Goal: Task Accomplishment & Management: Manage account settings

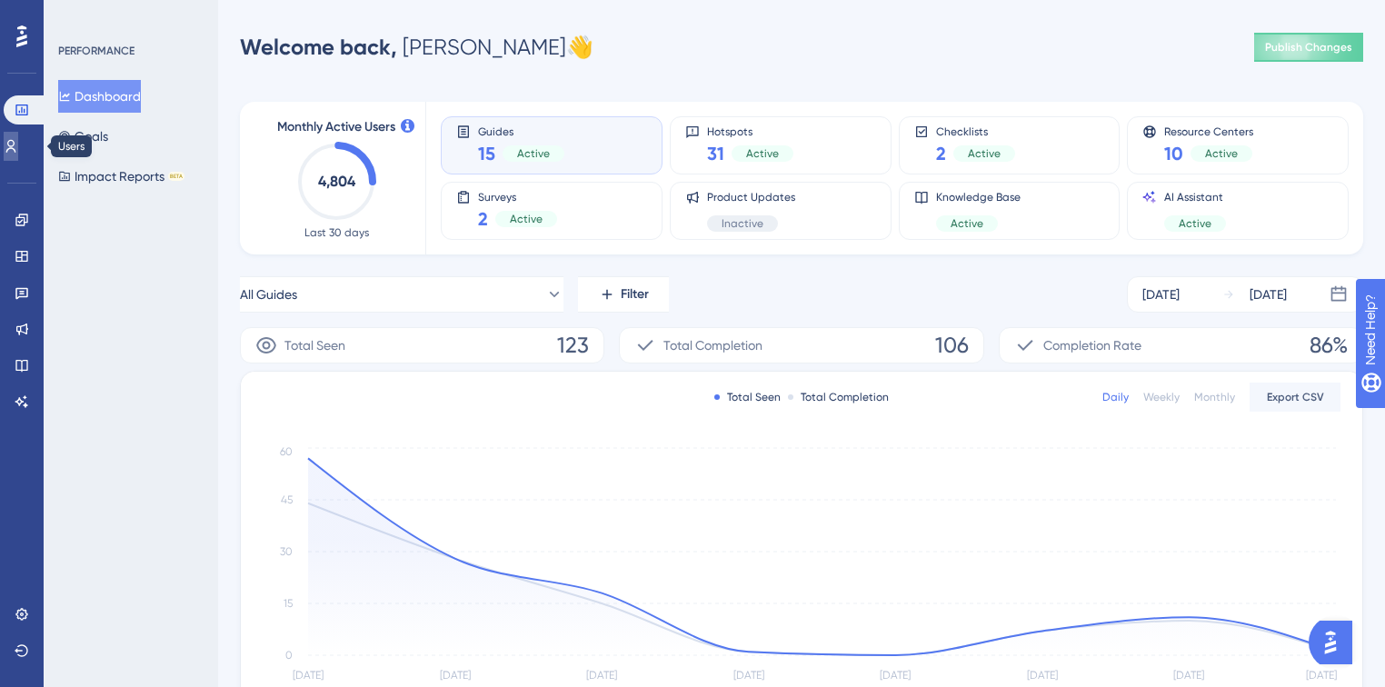
click at [18, 157] on link at bounding box center [11, 146] width 15 height 29
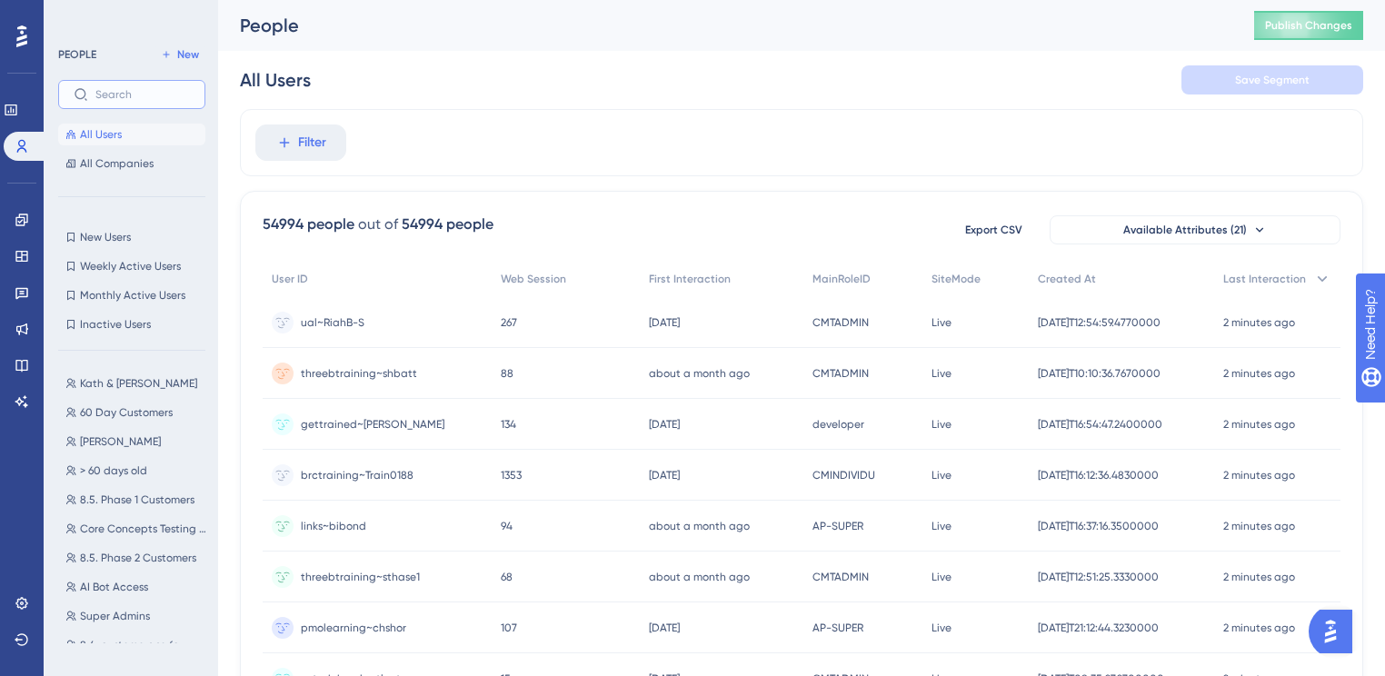
click at [154, 91] on input "text" at bounding box center [142, 94] width 94 height 13
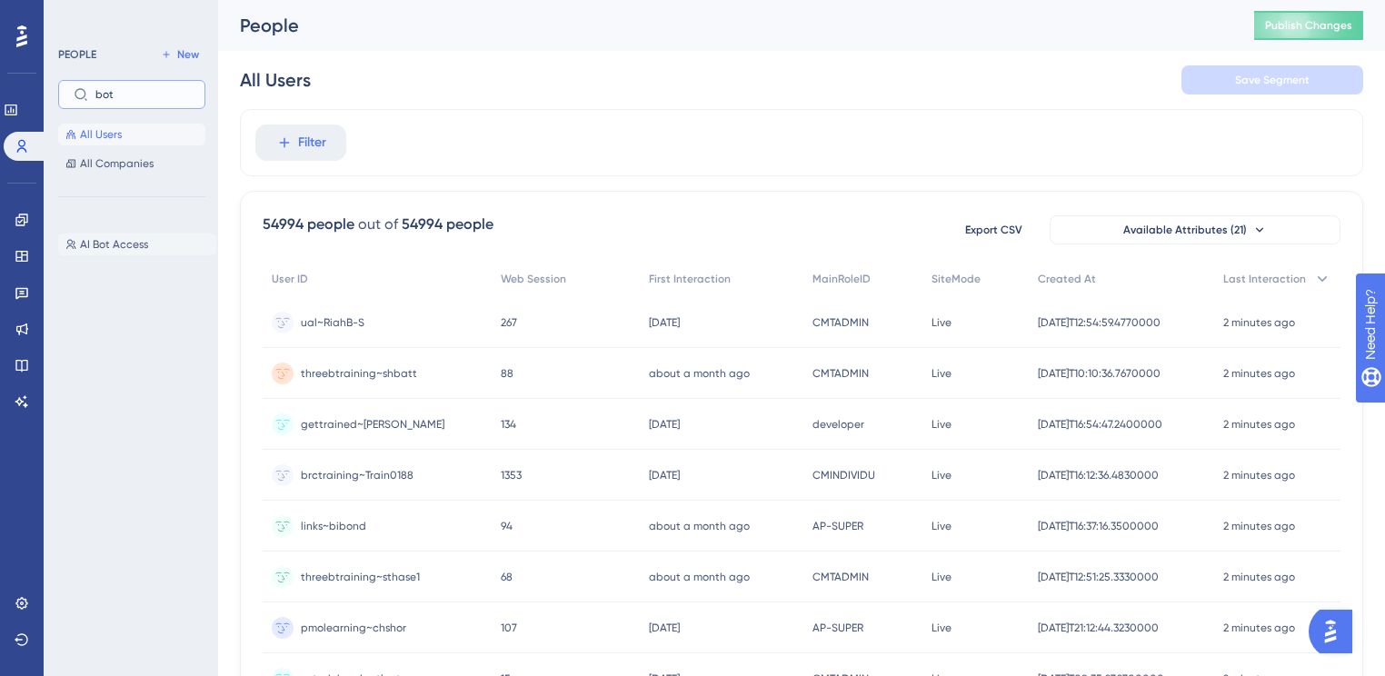
type input "bot"
click at [142, 238] on span "AI Bot Access" at bounding box center [114, 244] width 68 height 15
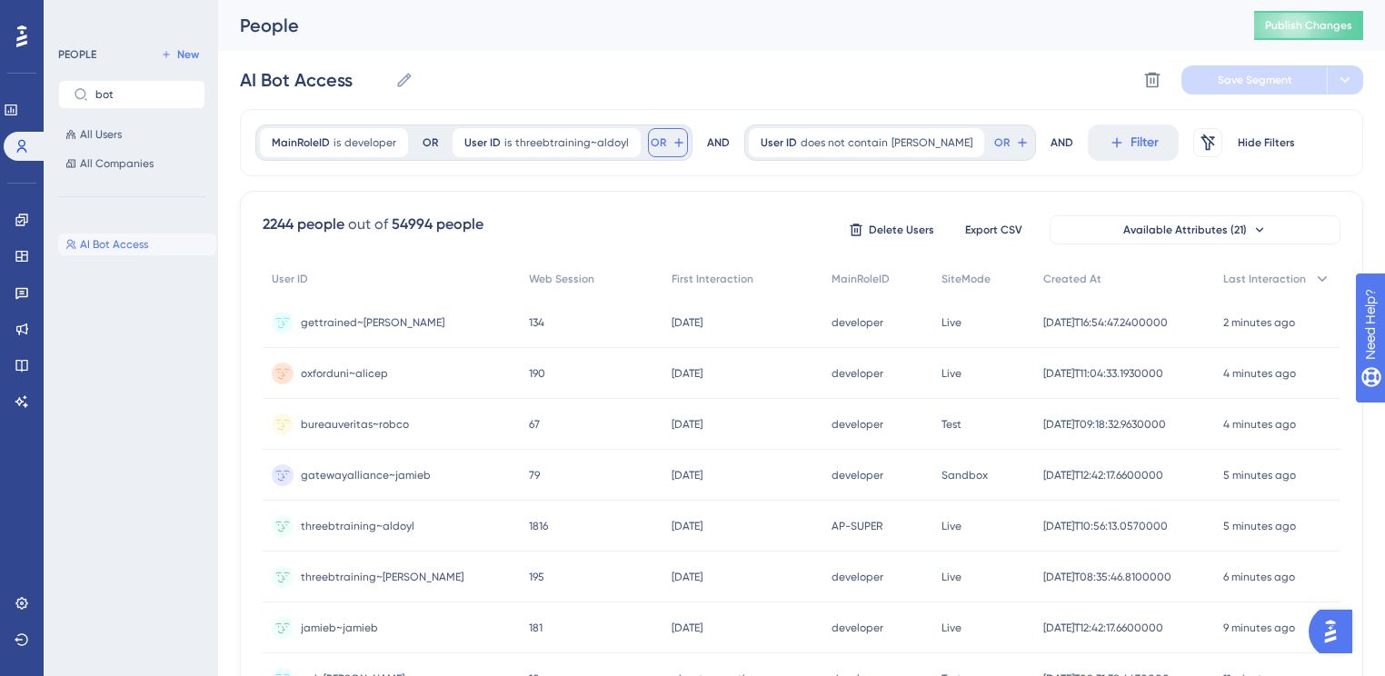
click at [654, 146] on span "OR" at bounding box center [658, 142] width 15 height 15
type input "userid"
click at [735, 270] on button "userid userid" at bounding box center [793, 275] width 267 height 36
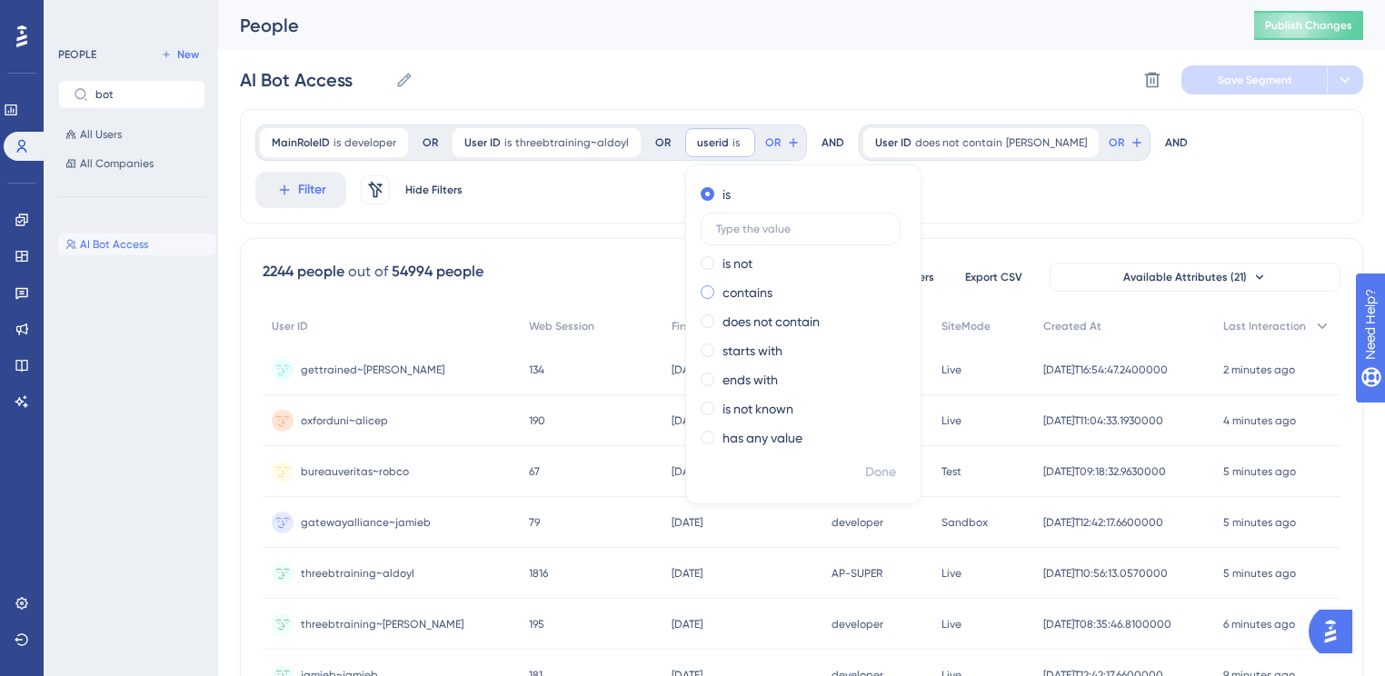
click at [738, 289] on label "contains" at bounding box center [747, 293] width 50 height 22
type input "[PERSON_NAME]"
click at [865, 466] on span "Done" at bounding box center [880, 473] width 31 height 22
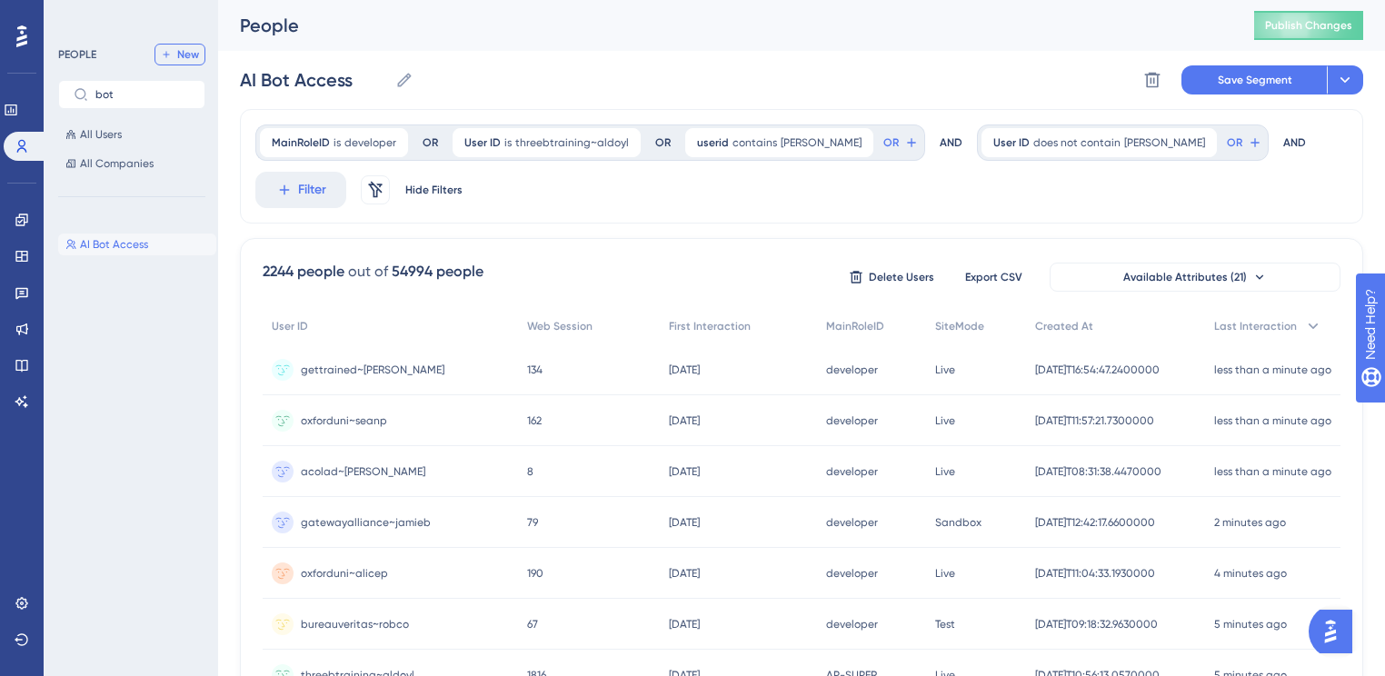
click at [182, 49] on span "New" at bounding box center [188, 54] width 22 height 15
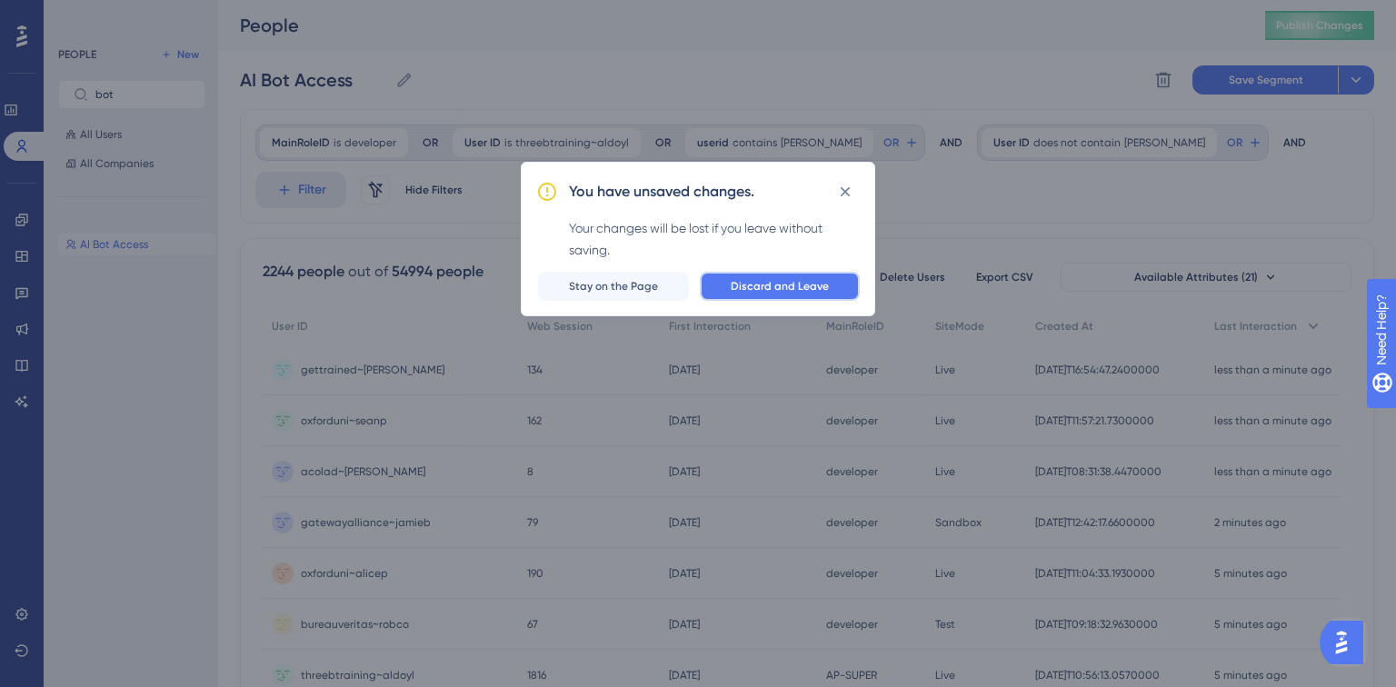
click at [774, 289] on span "Discard and Leave" at bounding box center [780, 286] width 98 height 15
type input "New Segment"
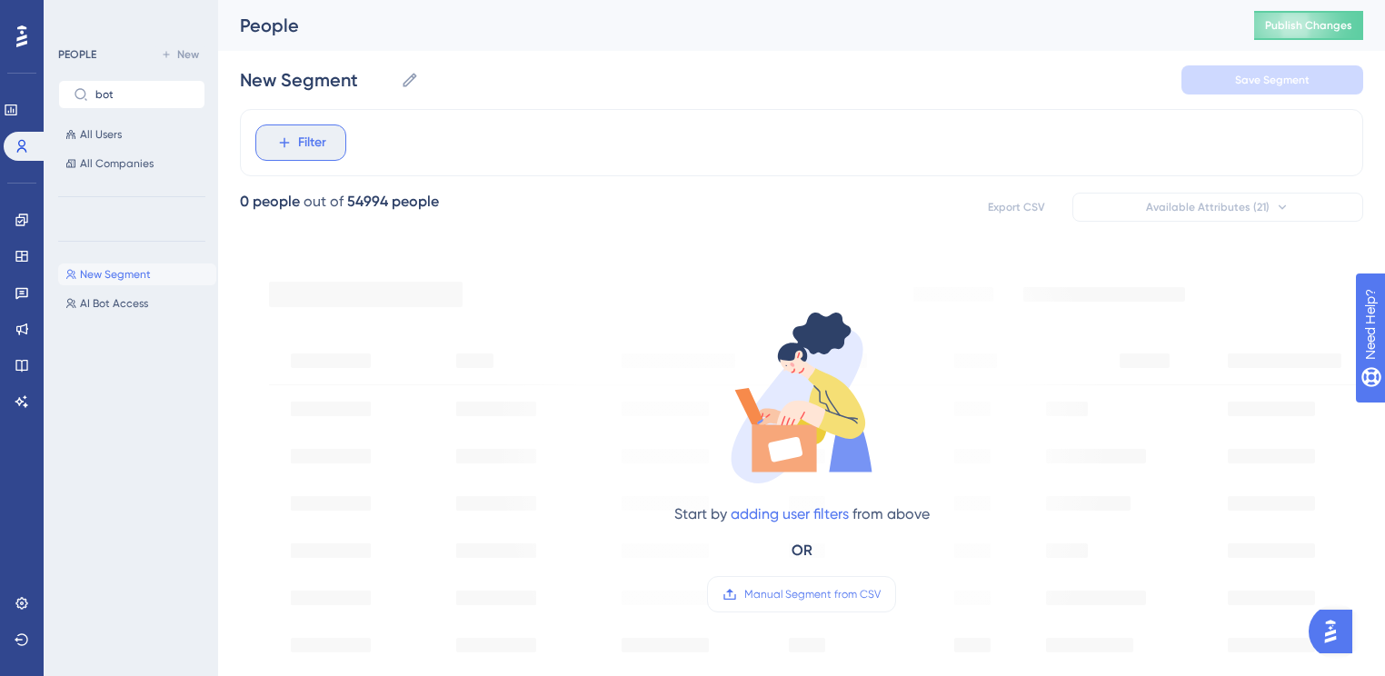
click at [316, 129] on button "Filter" at bounding box center [300, 142] width 91 height 36
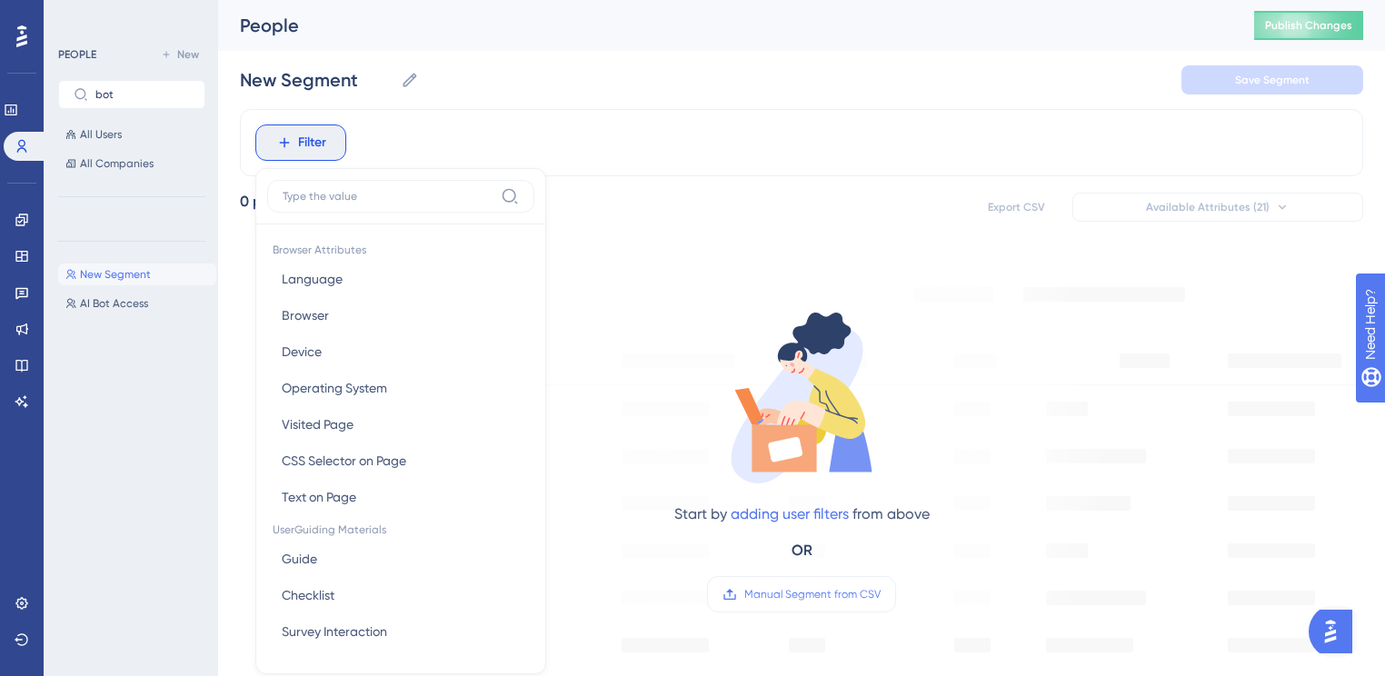
scroll to position [83, 0]
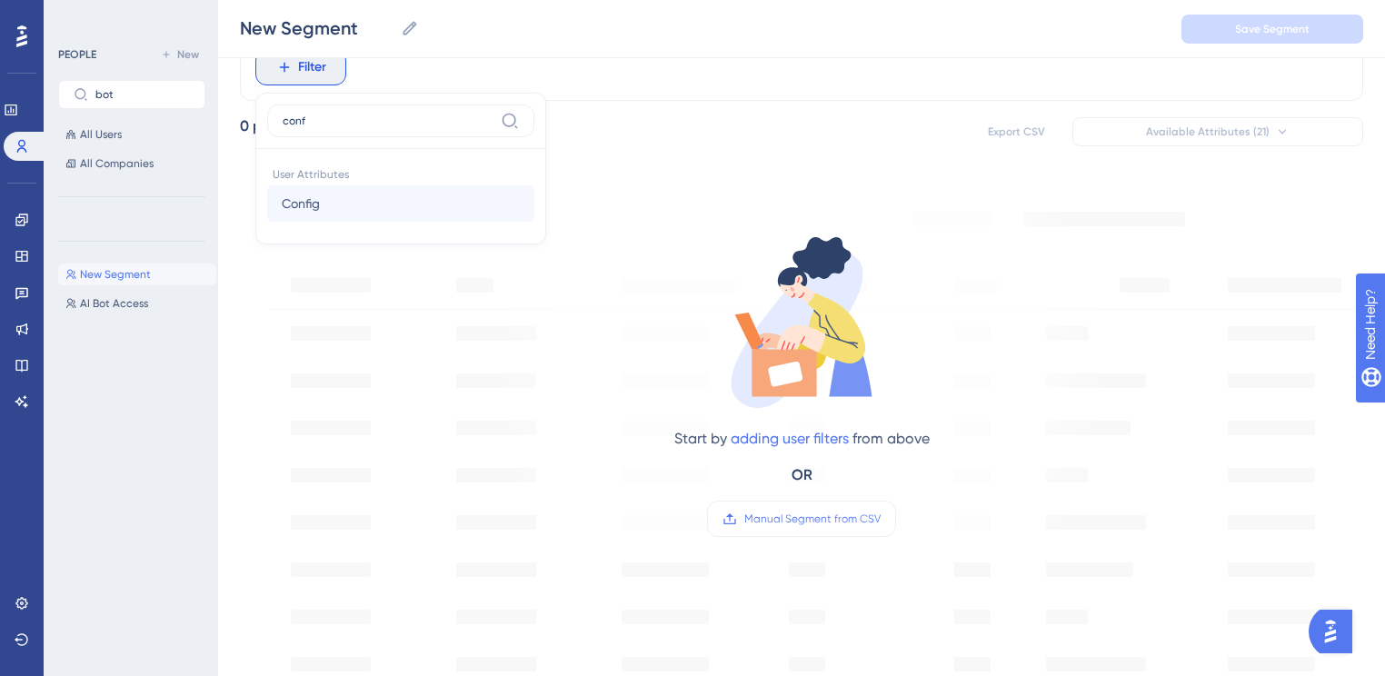
type input "conf"
click at [324, 200] on button "Config Config" at bounding box center [400, 203] width 267 height 36
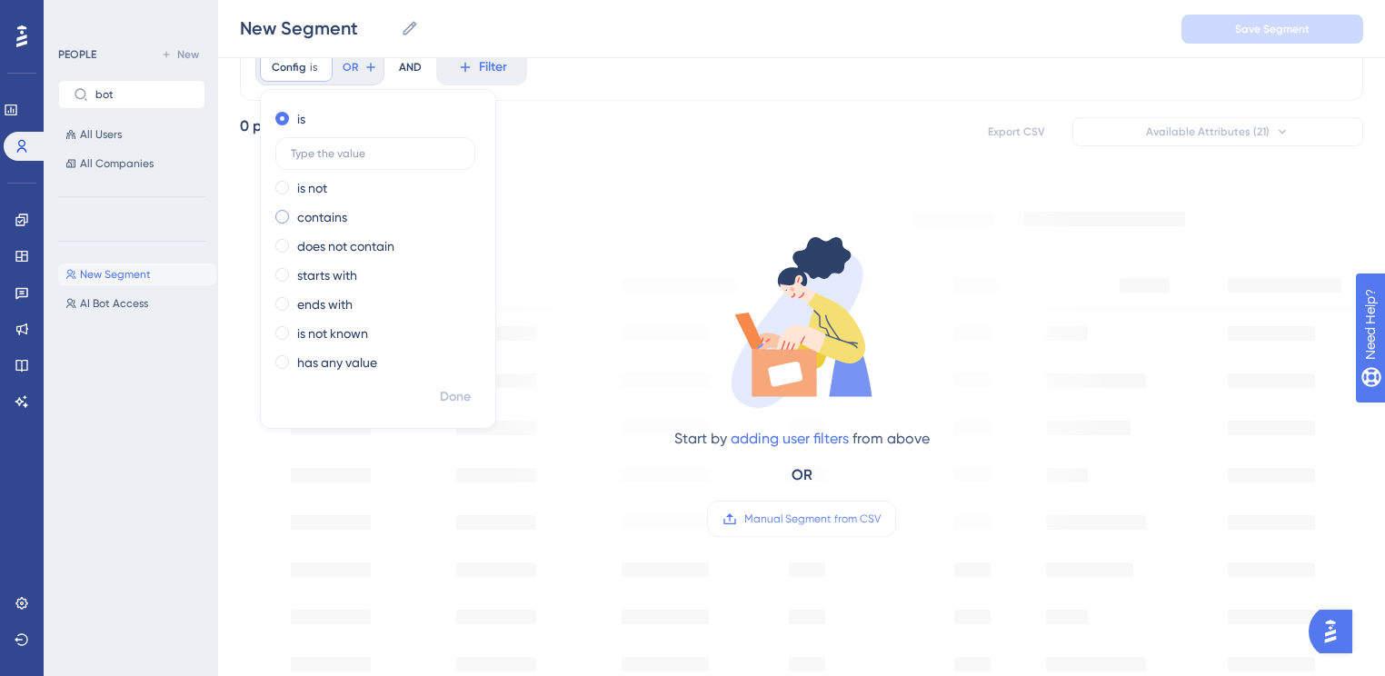
click at [314, 221] on label "contains" at bounding box center [322, 217] width 50 height 22
type input "[PERSON_NAME]"
click at [443, 396] on span "Done" at bounding box center [455, 397] width 31 height 22
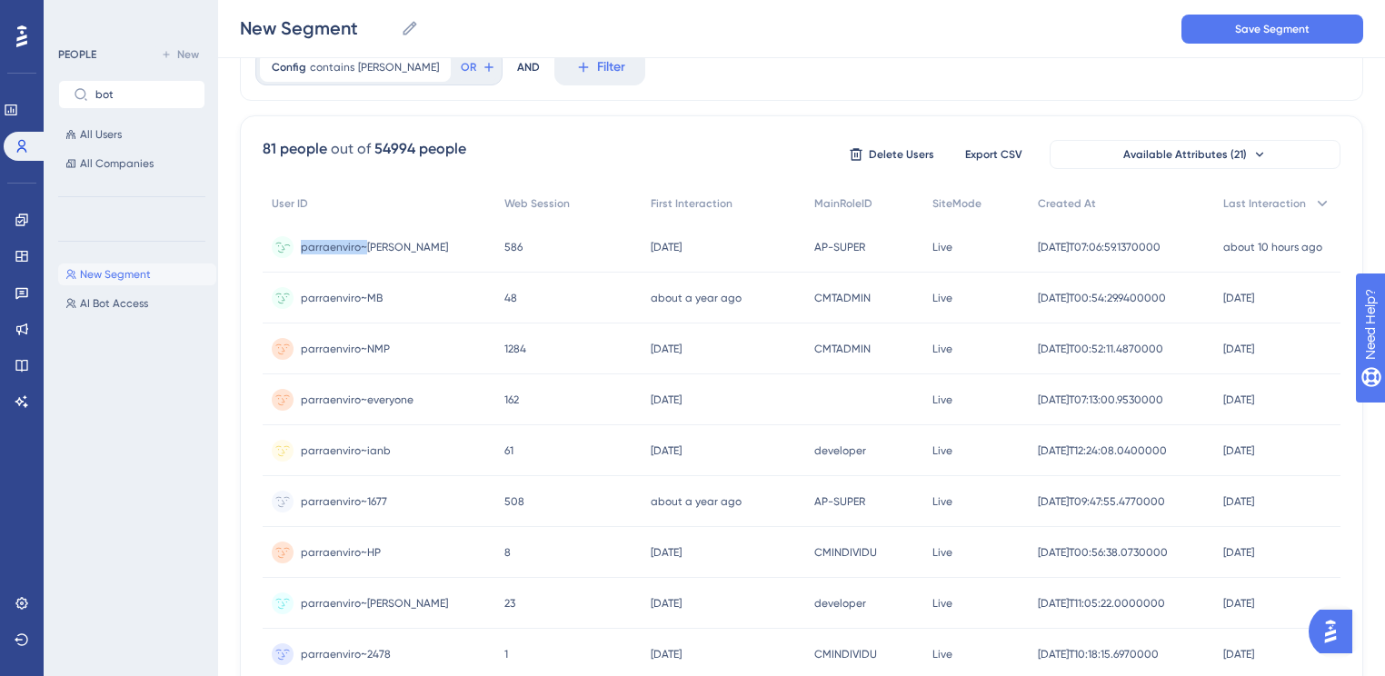
drag, startPoint x: 300, startPoint y: 247, endPoint x: 363, endPoint y: 263, distance: 65.5
click at [363, 263] on div "parraenviro~[PERSON_NAME] parraenviro~[PERSON_NAME]" at bounding box center [374, 247] width 147 height 51
copy span "parraenviro~"
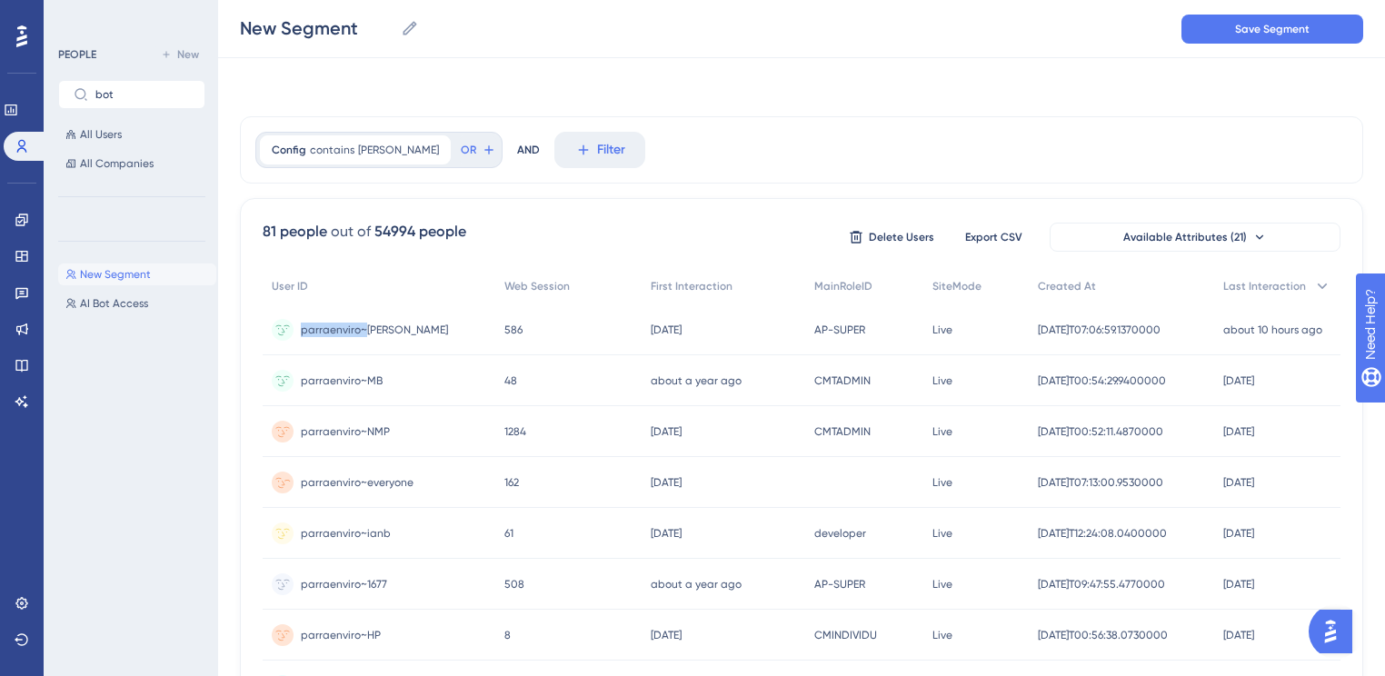
scroll to position [0, 0]
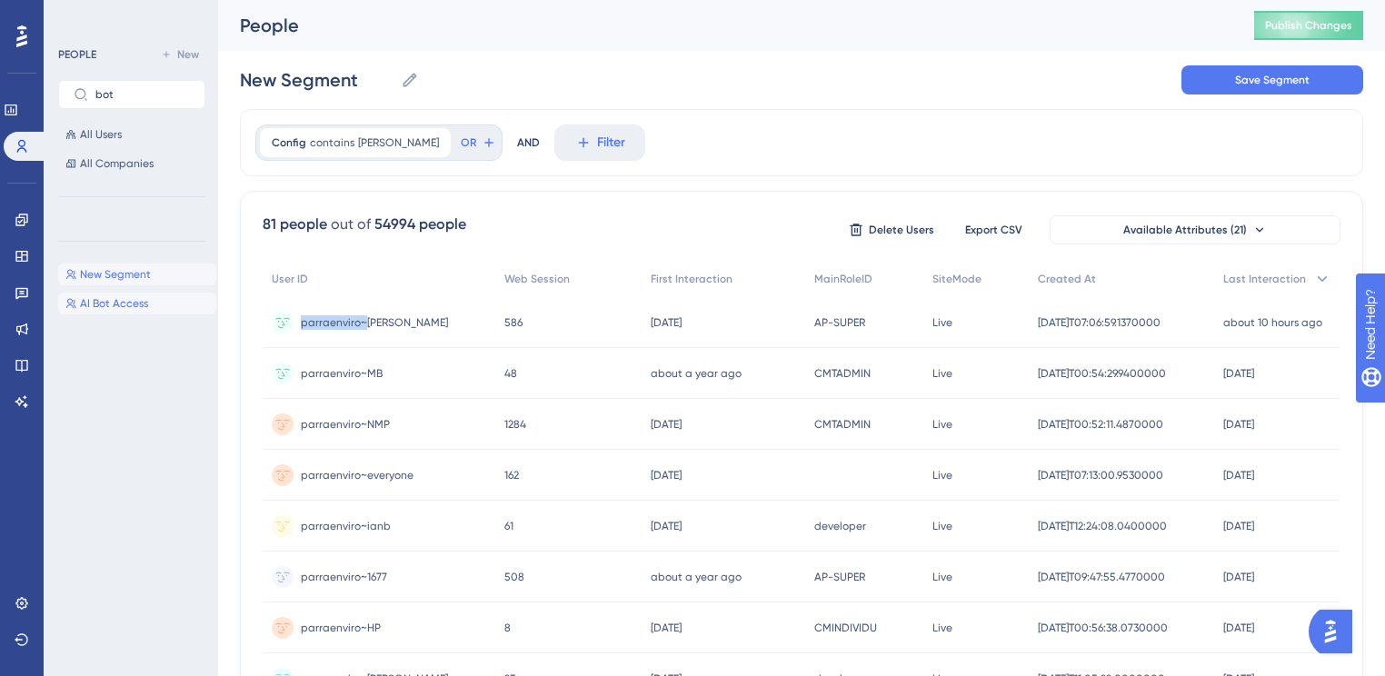
click at [103, 305] on span "AI Bot Access" at bounding box center [114, 303] width 68 height 15
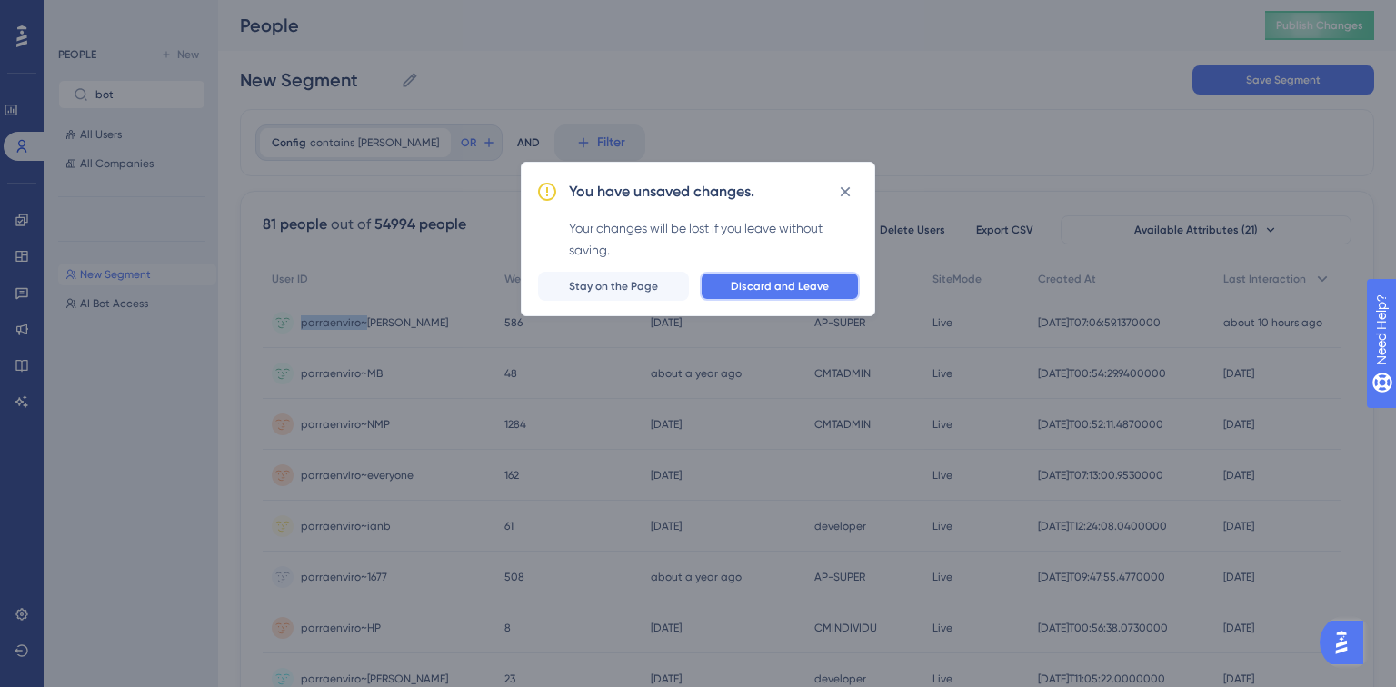
click at [774, 292] on span "Discard and Leave" at bounding box center [780, 286] width 98 height 15
type input "AI Bot Access"
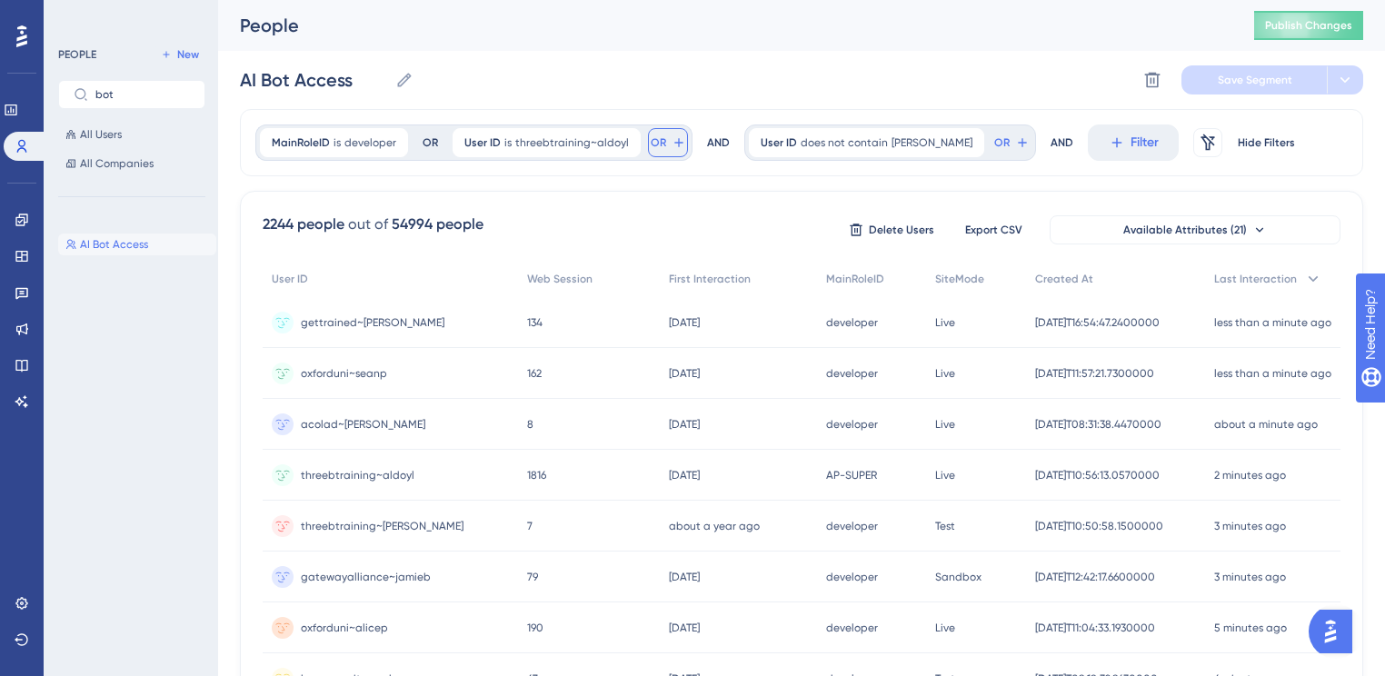
click at [650, 153] on button "OR" at bounding box center [668, 142] width 40 height 29
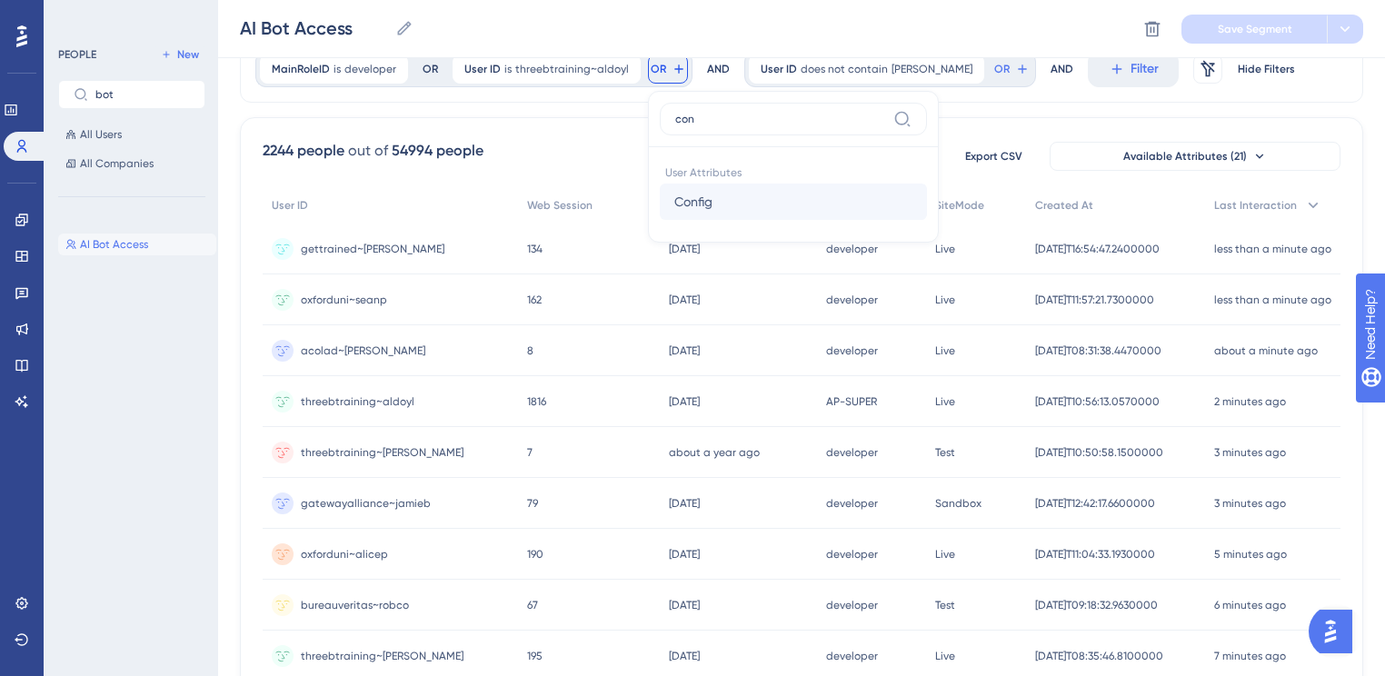
type input "con"
click at [785, 207] on button "Config Config" at bounding box center [793, 202] width 267 height 36
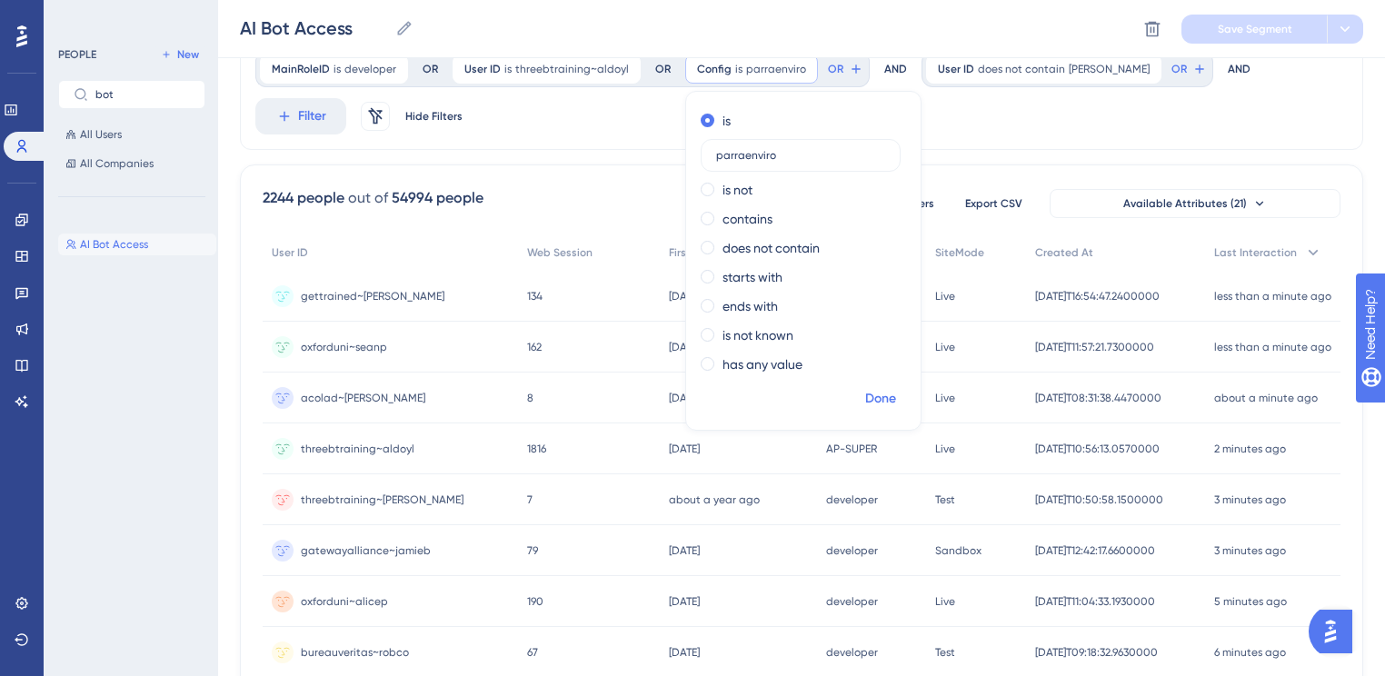
type input "parraenviro"
click at [867, 400] on span "Done" at bounding box center [880, 399] width 31 height 22
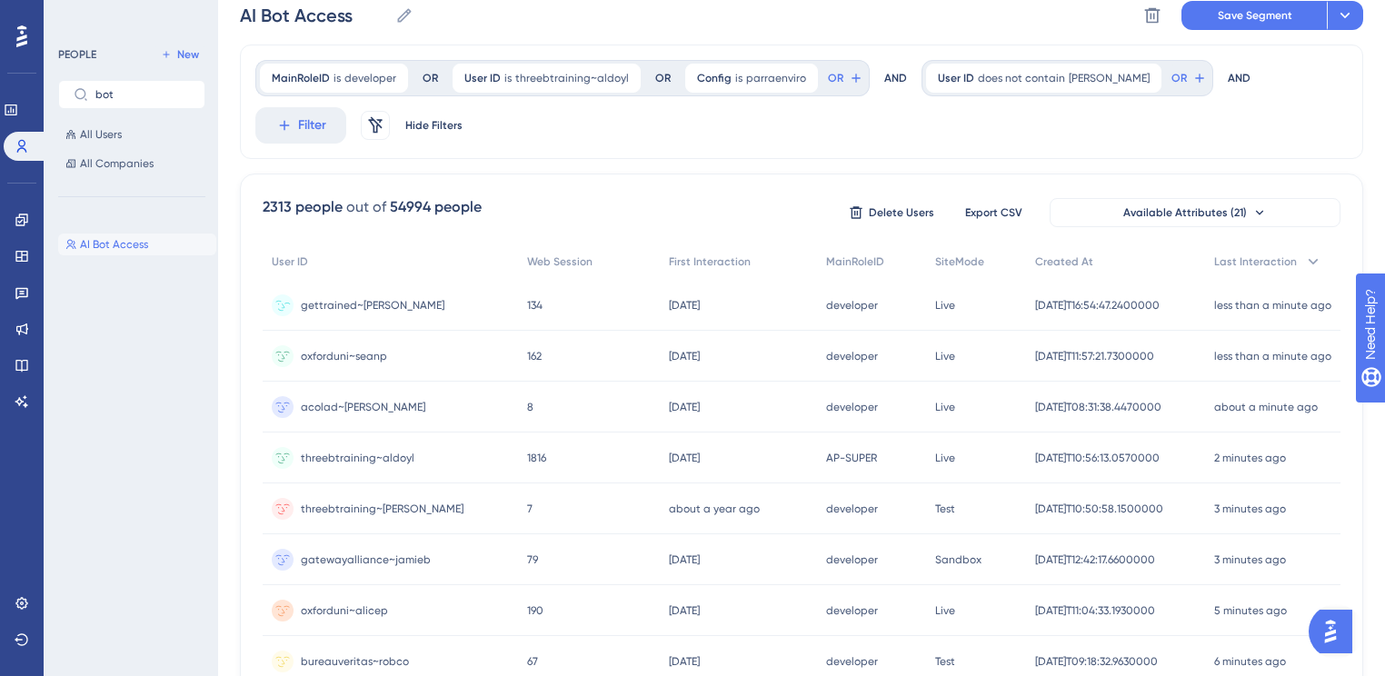
scroll to position [0, 0]
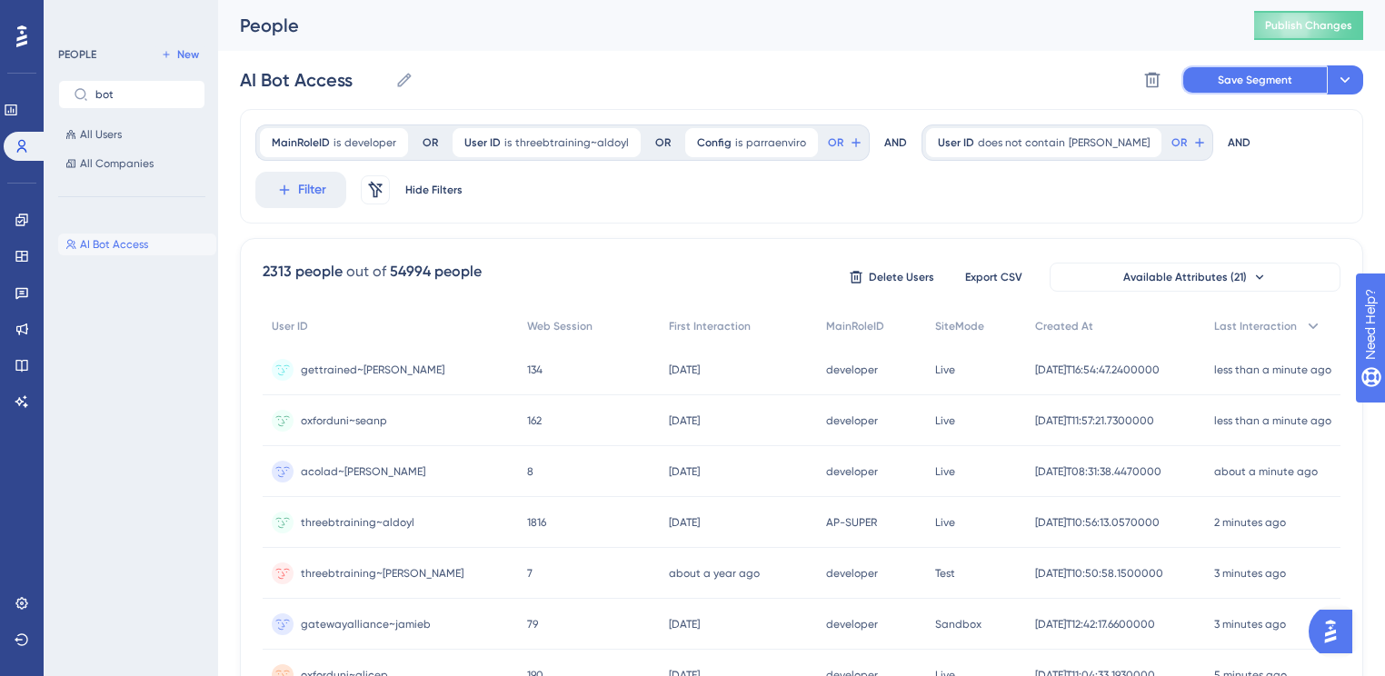
click at [1245, 80] on span "Save Segment" at bounding box center [1255, 80] width 75 height 15
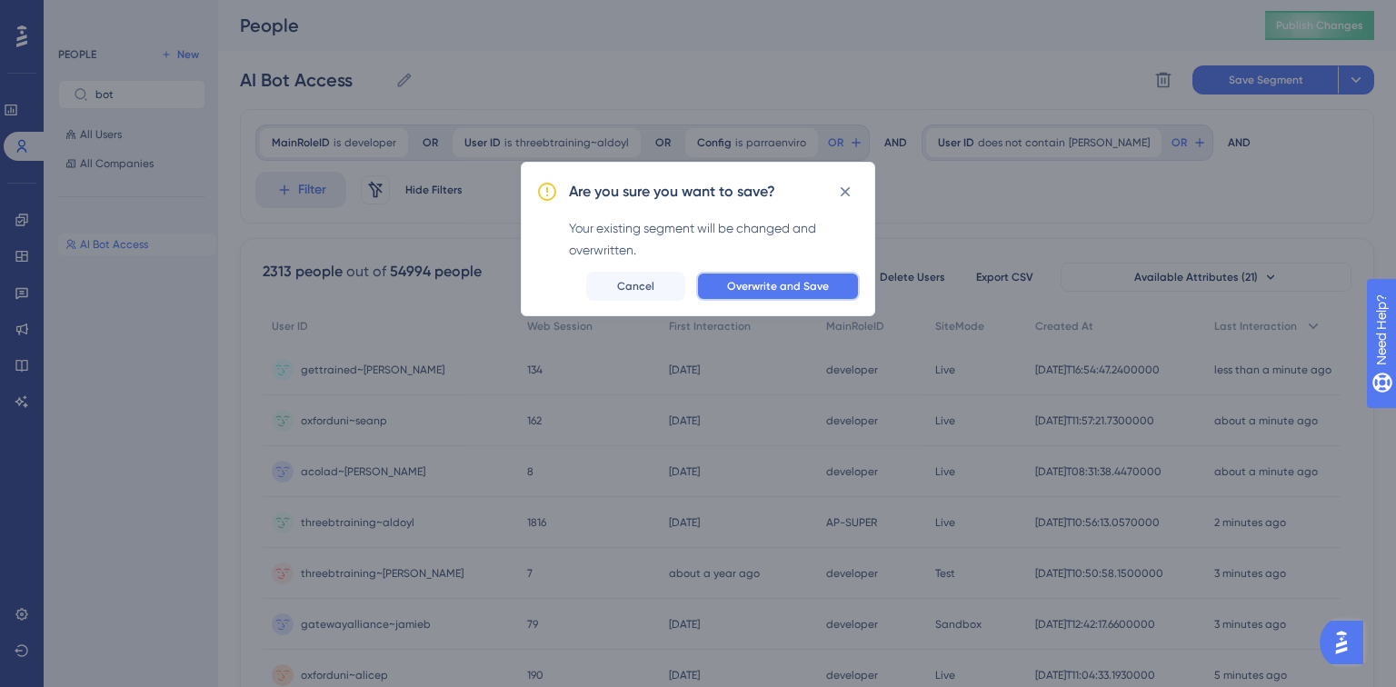
click at [812, 297] on button "Overwrite and Save" at bounding box center [778, 286] width 164 height 29
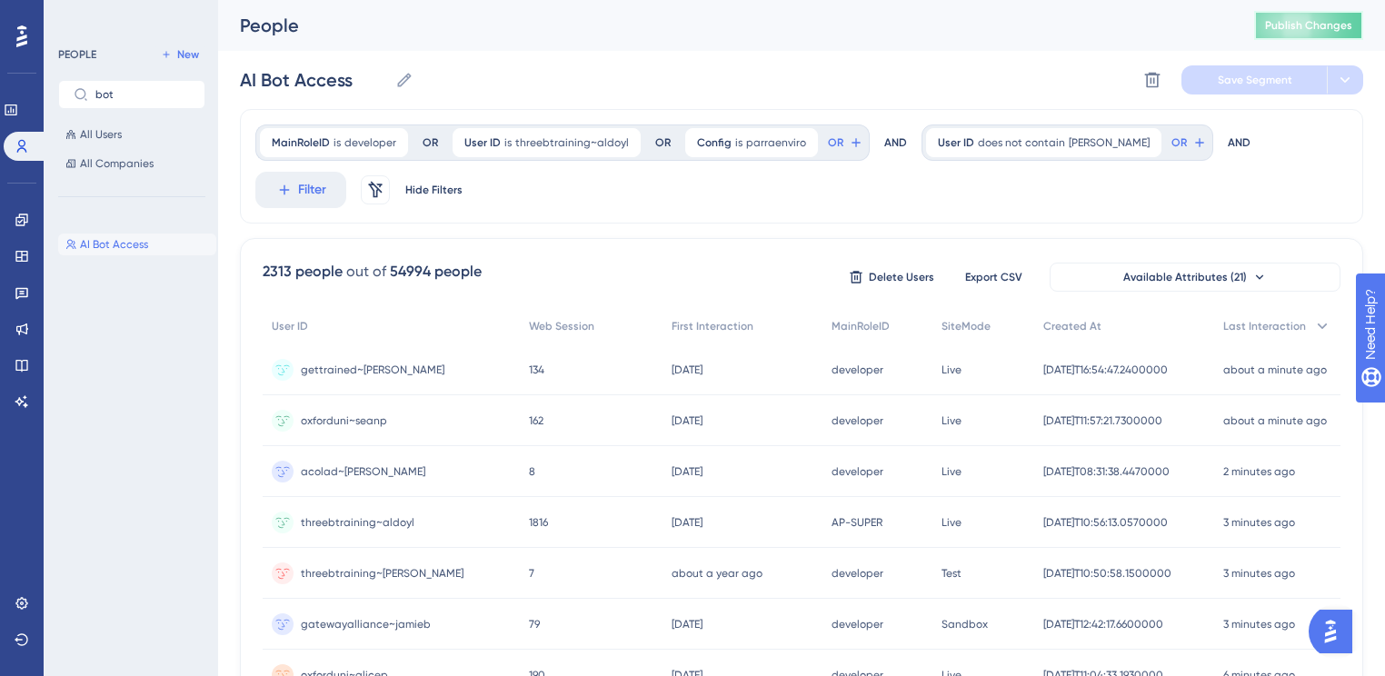
click at [1327, 25] on span "Publish Changes" at bounding box center [1308, 25] width 87 height 15
